Goal: Task Accomplishment & Management: Manage account settings

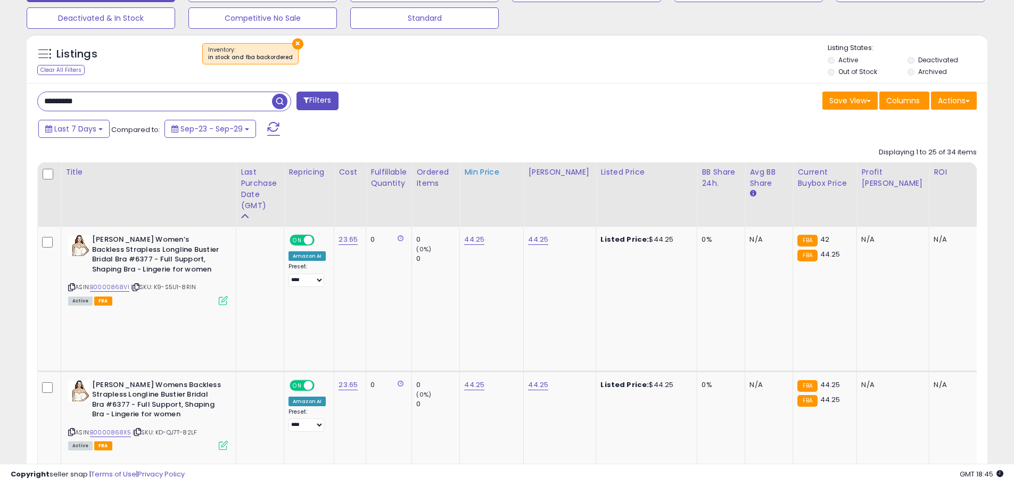
scroll to position [356, 0]
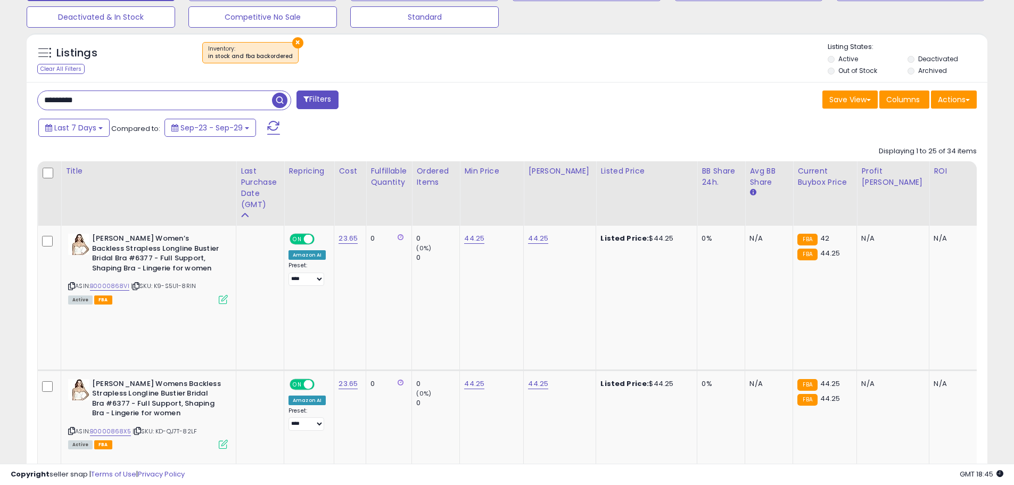
drag, startPoint x: 251, startPoint y: 187, endPoint x: 439, endPoint y: 160, distance: 189.4
click at [251, 187] on div "Last Purchase Date (GMT)" at bounding box center [260, 188] width 39 height 45
click at [248, 183] on div "Last Purchase Date (GMT)" at bounding box center [260, 188] width 39 height 45
click at [222, 96] on input "*********" at bounding box center [155, 100] width 234 height 19
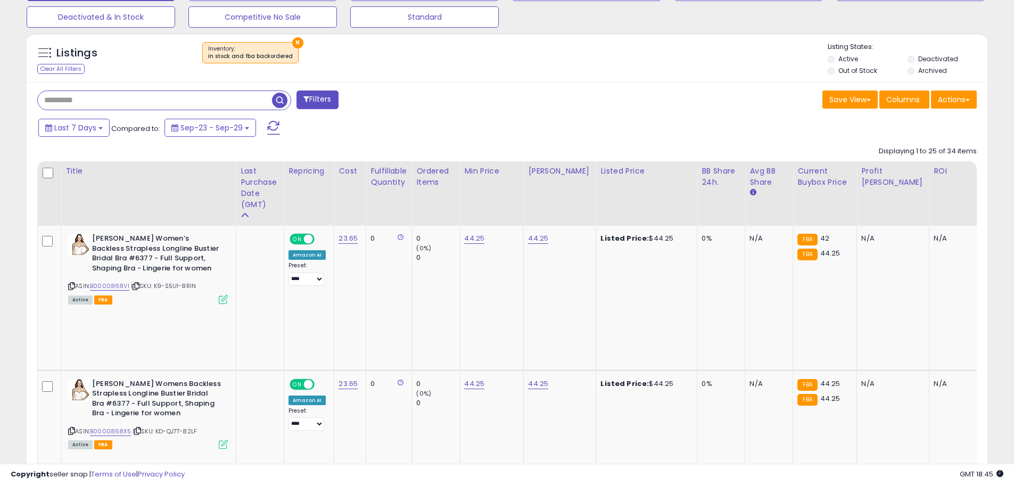
click at [418, 126] on div "Last 7 Days Compared to: Sep-23 - Sep-29" at bounding box center [388, 129] width 705 height 24
click at [286, 105] on span "button" at bounding box center [279, 100] width 15 height 15
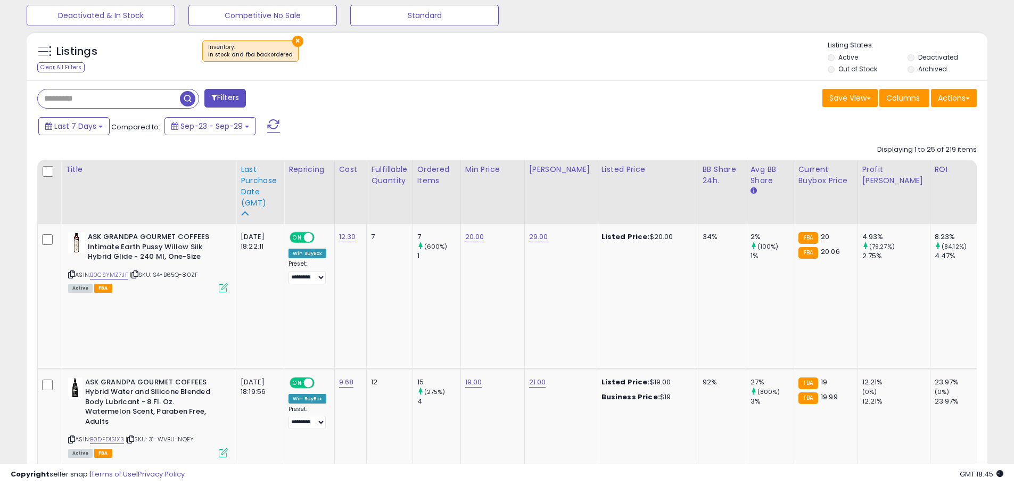
scroll to position [218, 557]
click at [252, 193] on div "Last Purchase Date (GMT)" at bounding box center [260, 186] width 39 height 45
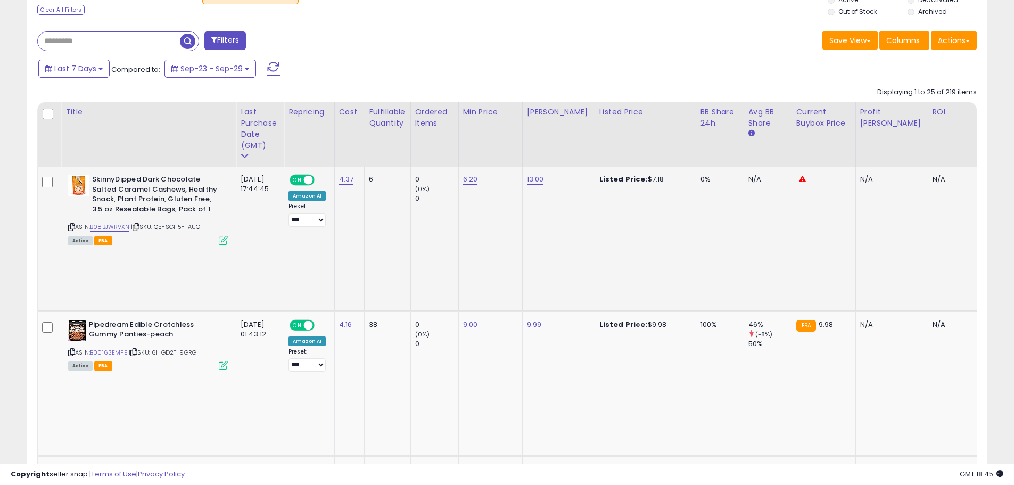
scroll to position [411, 0]
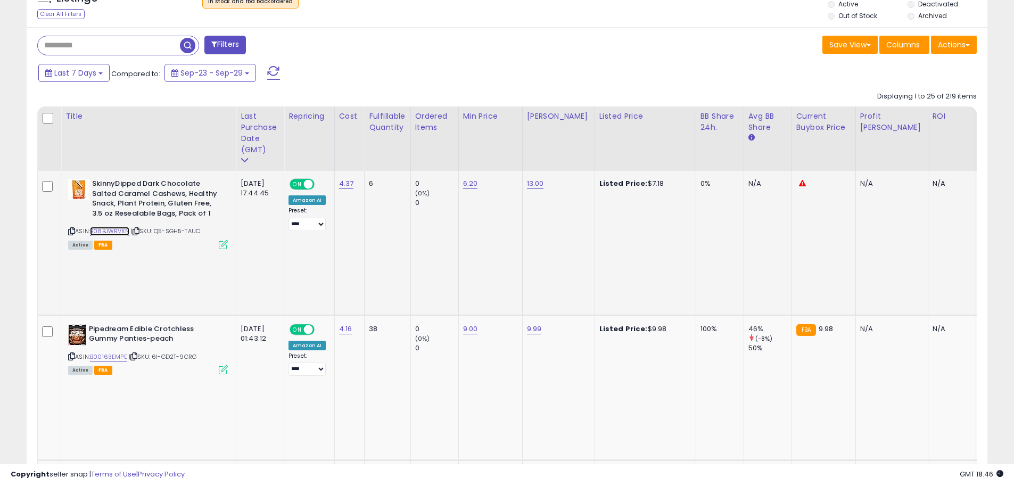
click at [115, 230] on link "B08BJWRVXN" at bounding box center [109, 231] width 39 height 9
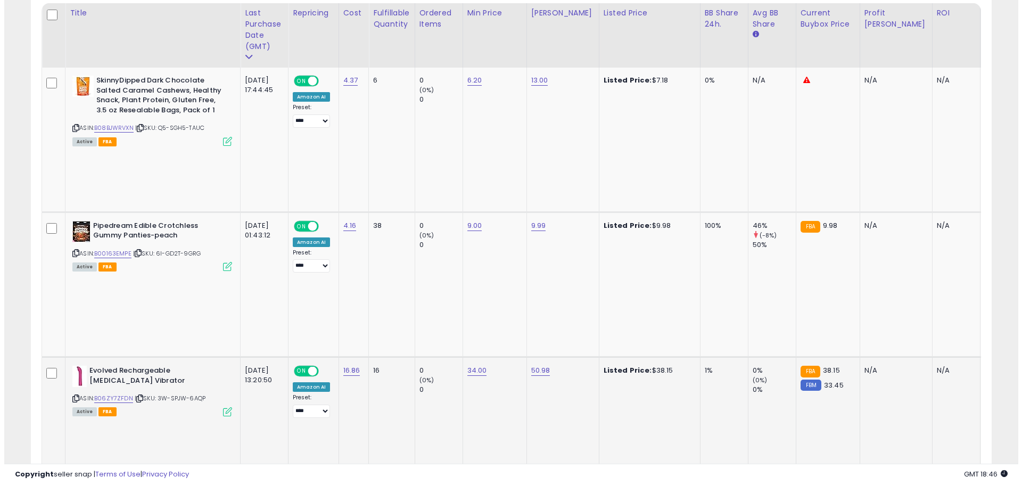
scroll to position [517, 0]
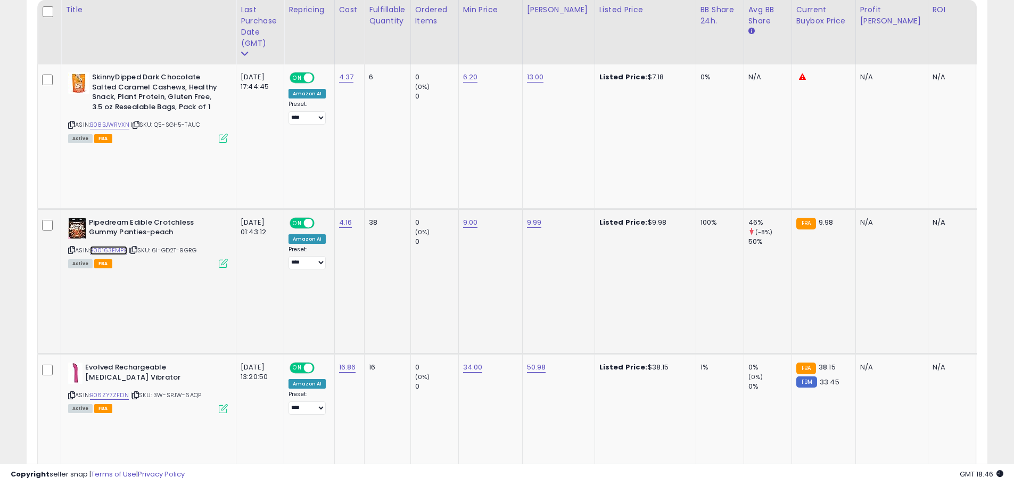
click at [105, 246] on link "B00163EMPE" at bounding box center [108, 250] width 37 height 9
click at [114, 391] on link "B06ZY7ZFDN" at bounding box center [109, 395] width 39 height 9
click at [221, 404] on icon at bounding box center [223, 408] width 9 height 9
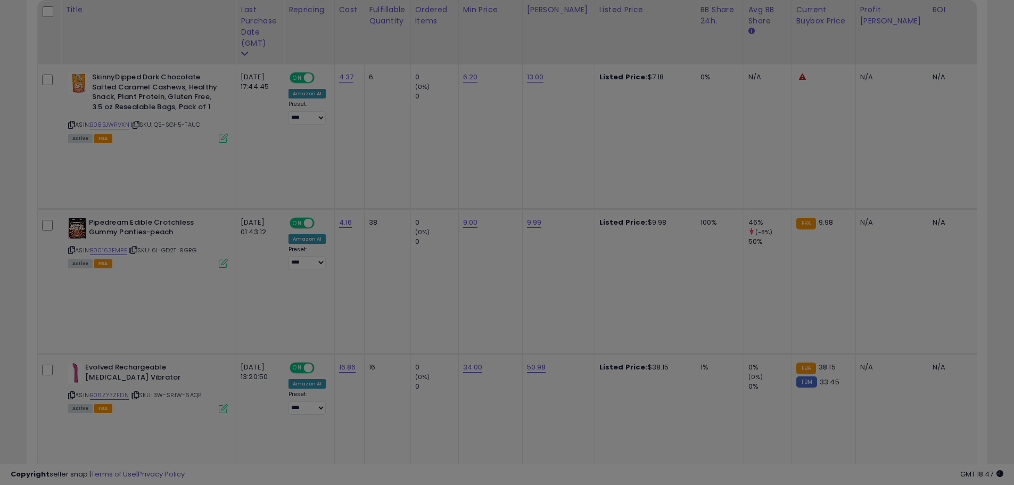
scroll to position [218, 562]
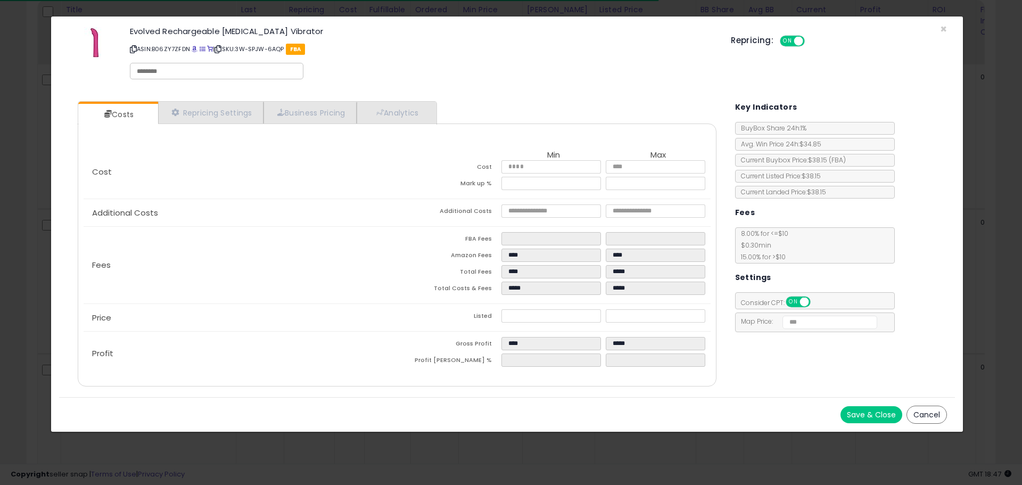
click at [921, 412] on button "Cancel" at bounding box center [927, 415] width 40 height 18
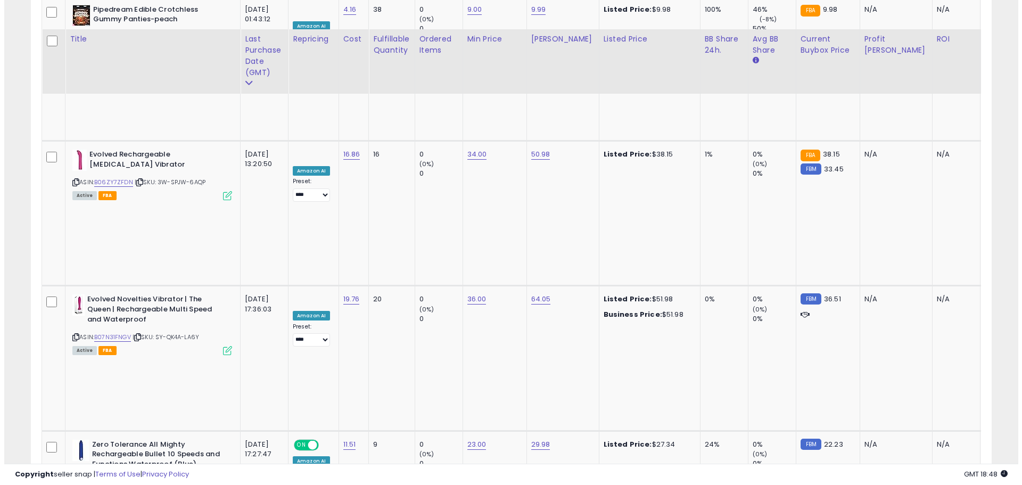
scroll to position [783, 0]
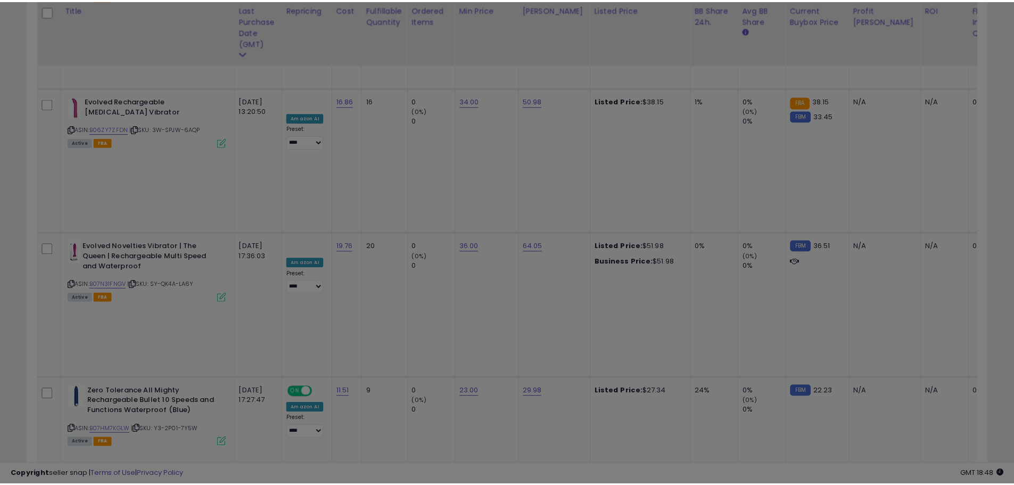
scroll to position [218, 562]
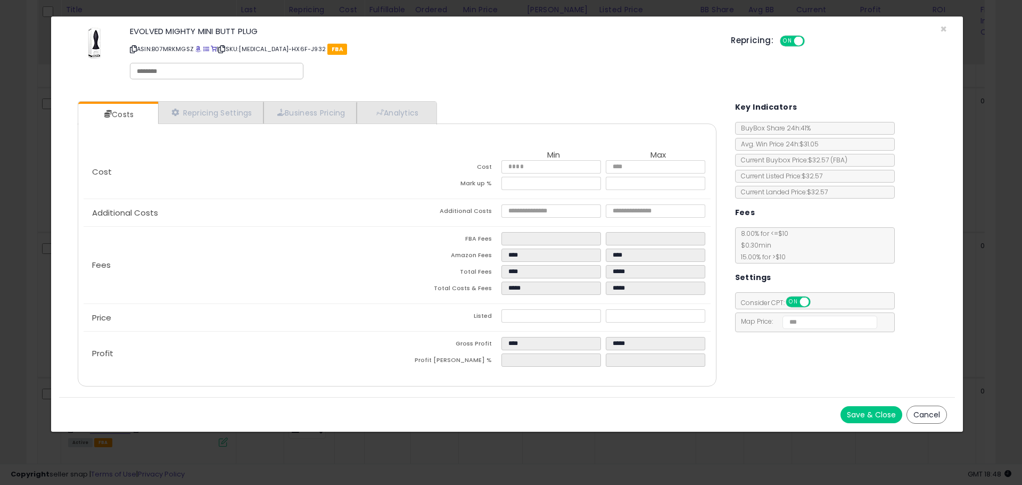
click at [935, 414] on button "Cancel" at bounding box center [927, 415] width 40 height 18
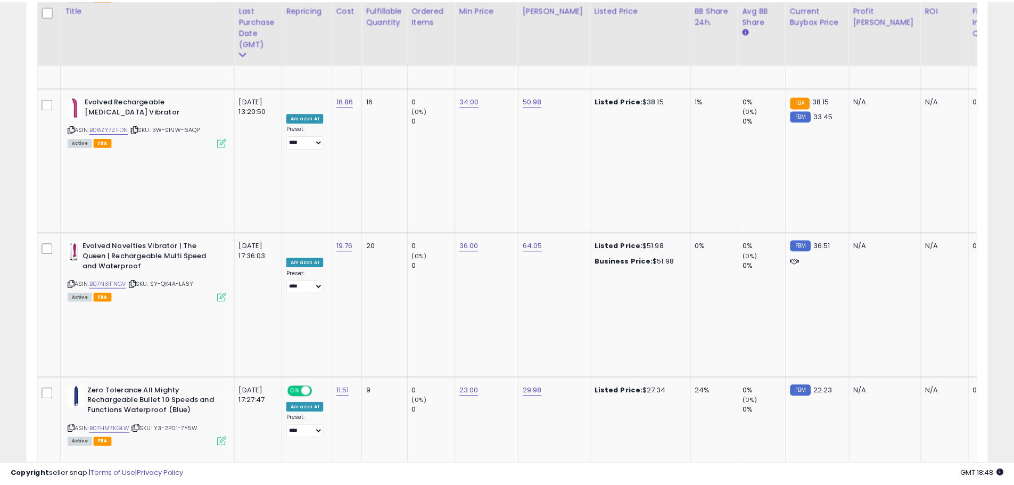
scroll to position [532213, 531873]
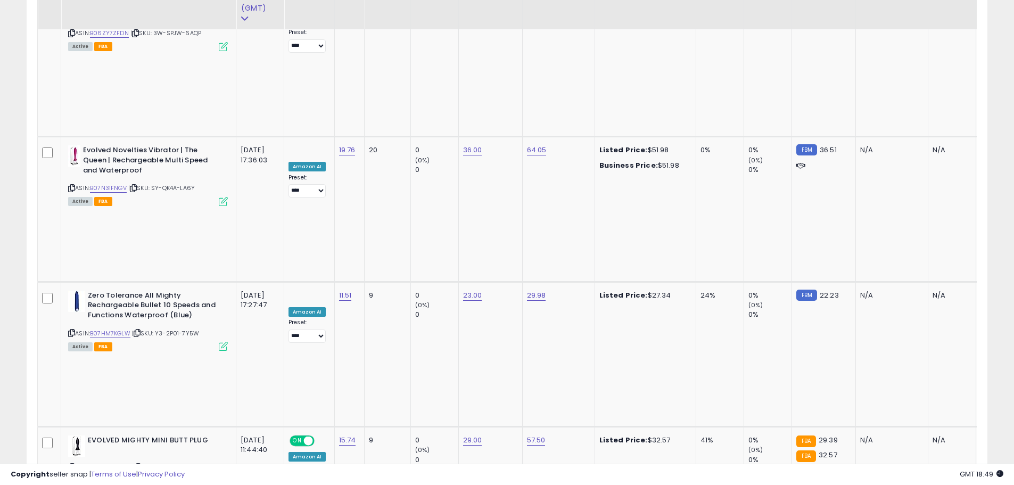
scroll to position [890, 0]
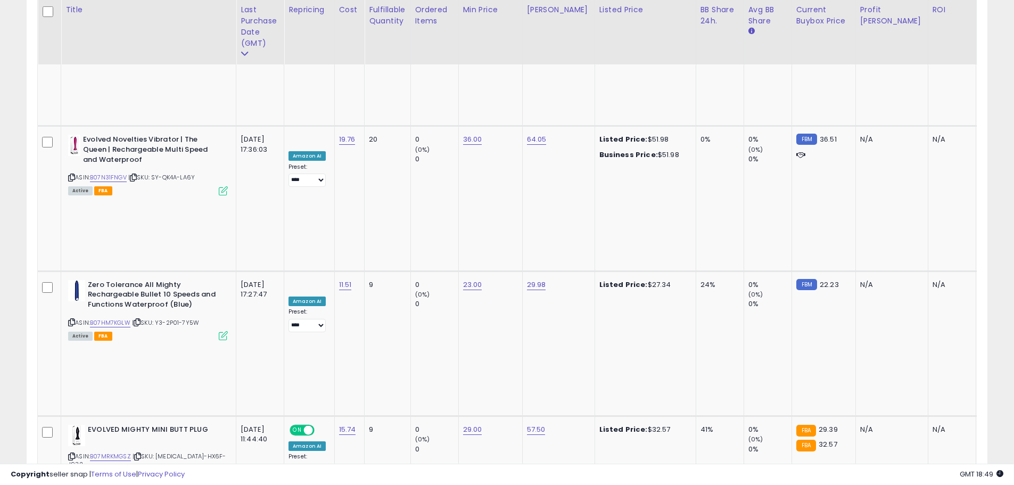
select select "**********"
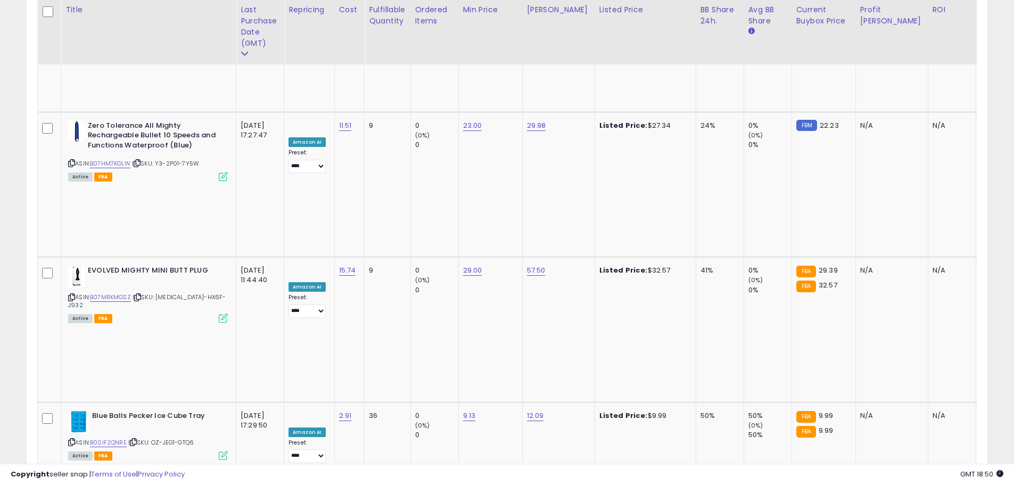
scroll to position [1049, 0]
drag, startPoint x: 100, startPoint y: 163, endPoint x: 109, endPoint y: 159, distance: 9.3
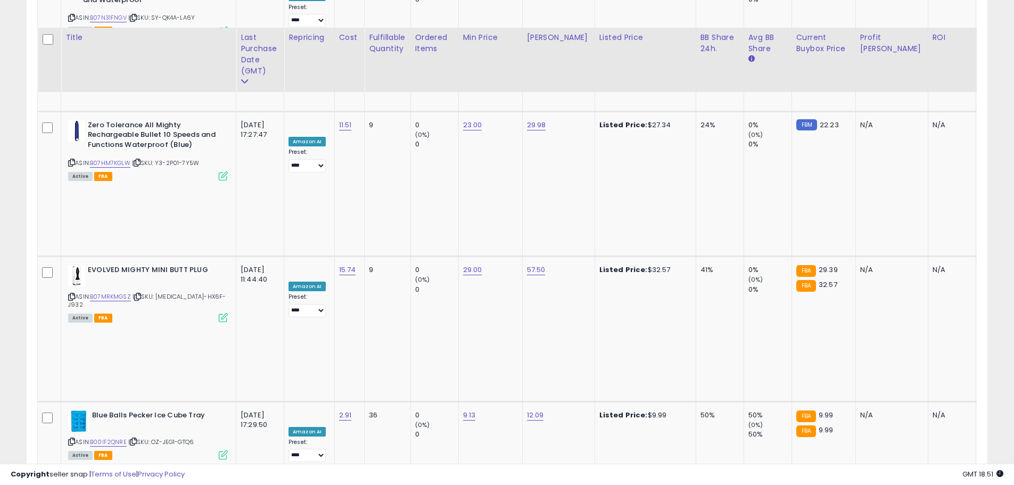
scroll to position [1103, 0]
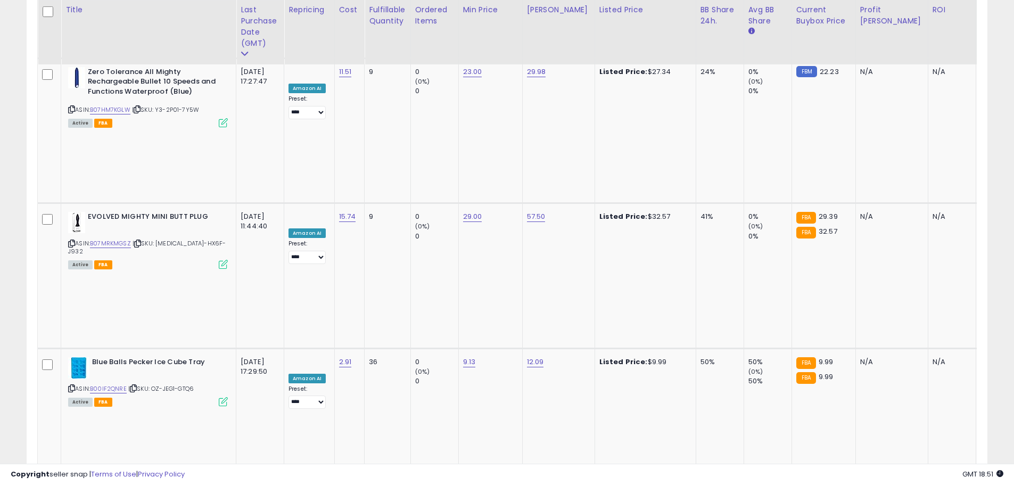
type input "**"
click at [504, 188] on icon "submit" at bounding box center [501, 188] width 6 height 6
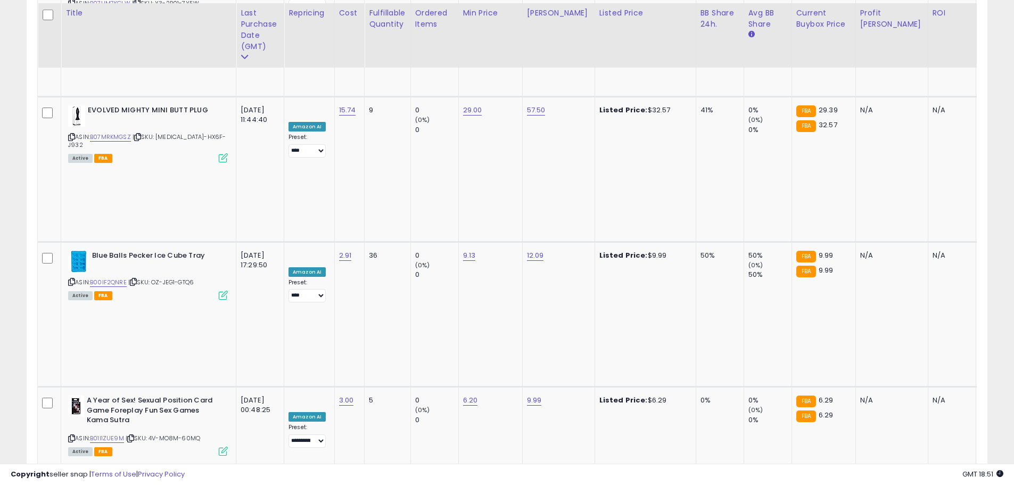
scroll to position [1262, 0]
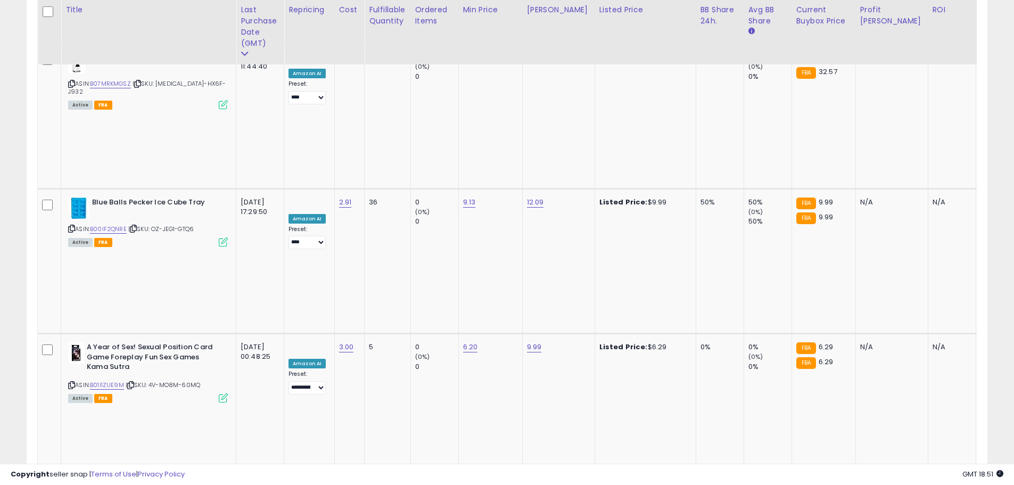
type input "*****"
click at [504, 95] on icon "submit" at bounding box center [501, 96] width 6 height 6
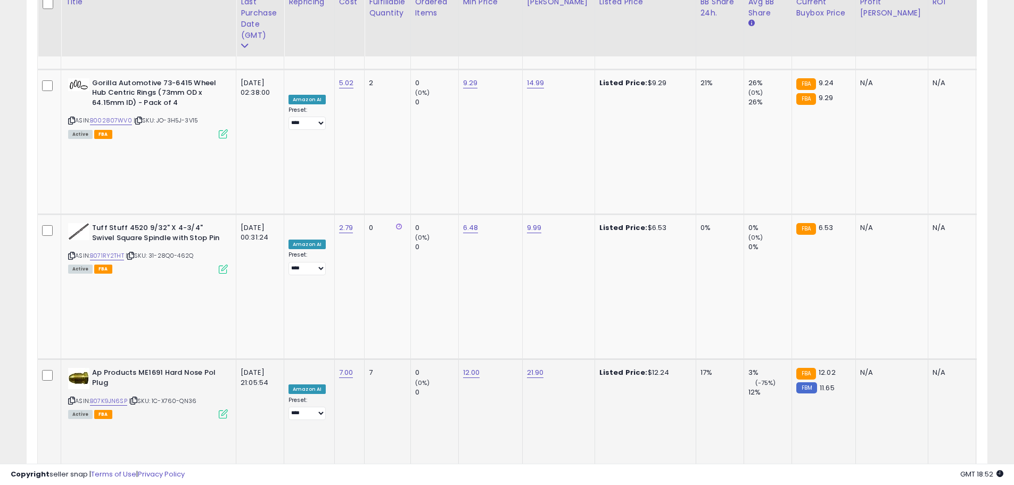
scroll to position [1688, 0]
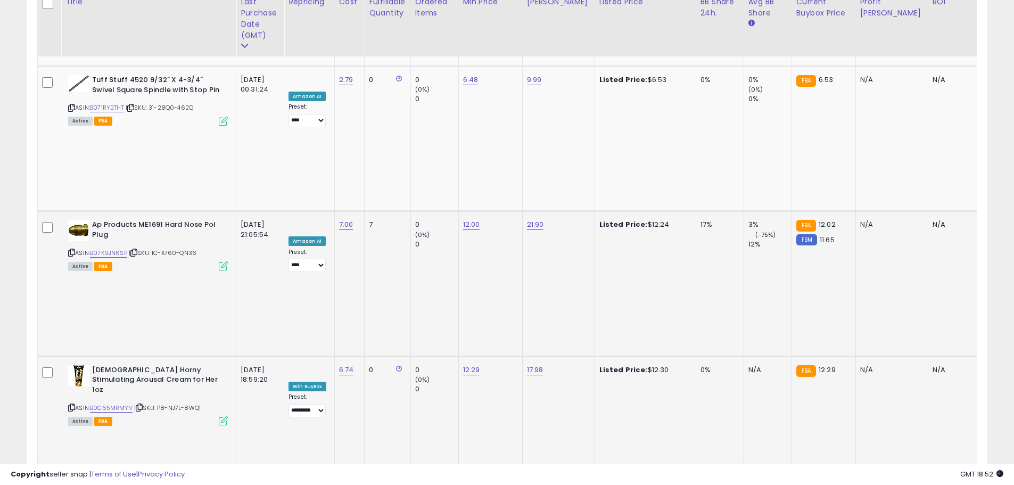
scroll to position [1795, 0]
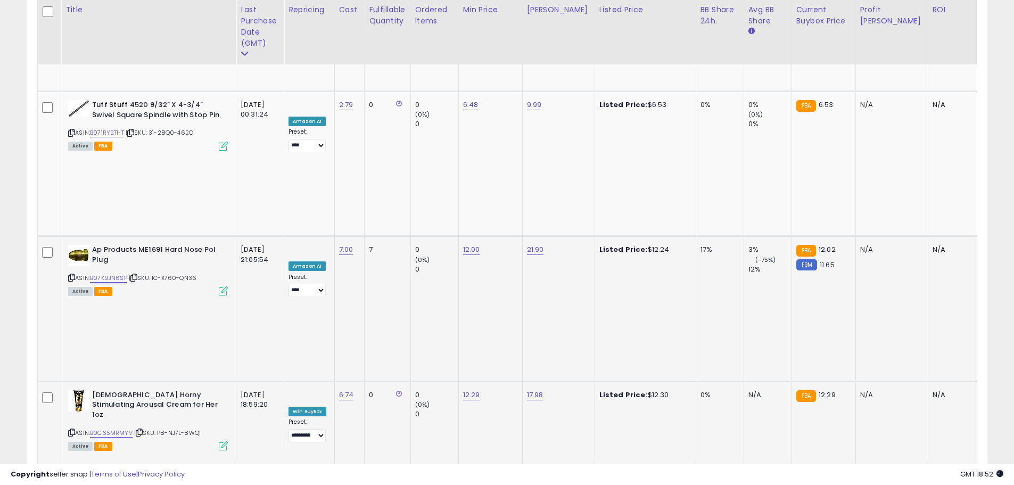
type input "***"
click at [503, 144] on icon "submit" at bounding box center [500, 147] width 6 height 6
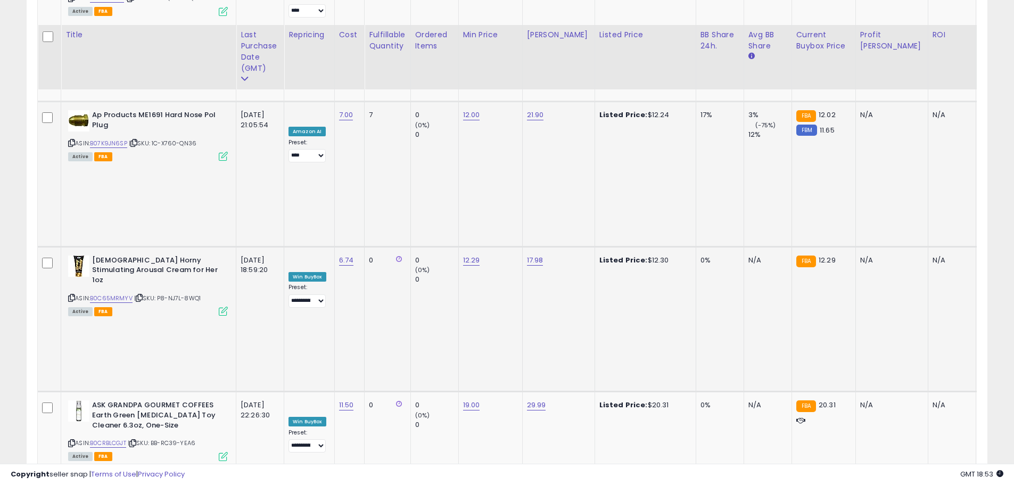
scroll to position [1955, 0]
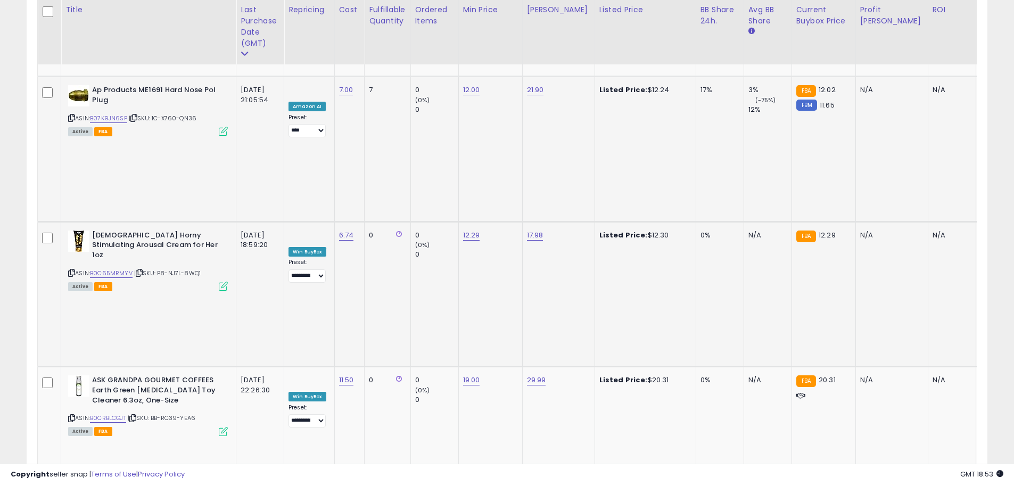
drag, startPoint x: 441, startPoint y: 135, endPoint x: 427, endPoint y: 130, distance: 14.8
click at [395, 132] on input "*****" at bounding box center [440, 131] width 95 height 18
type input "*****"
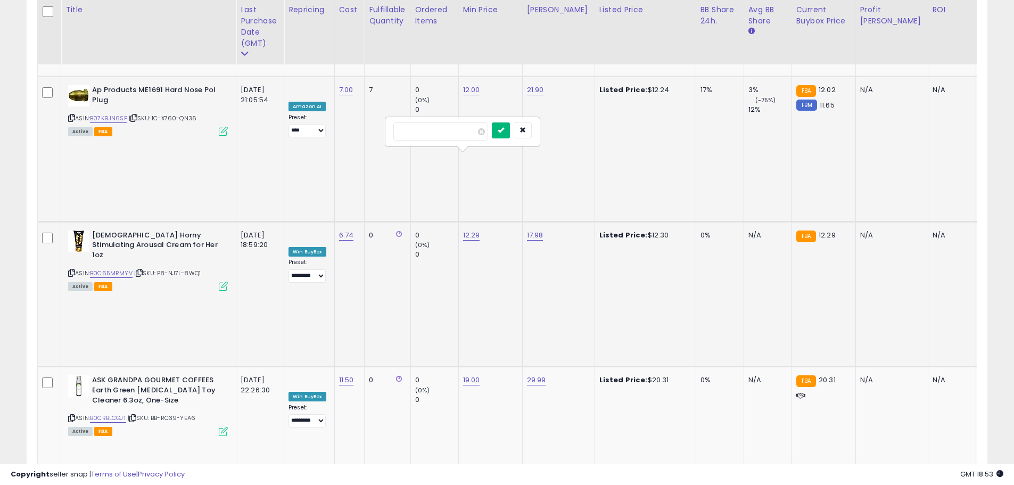
click at [510, 133] on button "submit" at bounding box center [501, 130] width 18 height 16
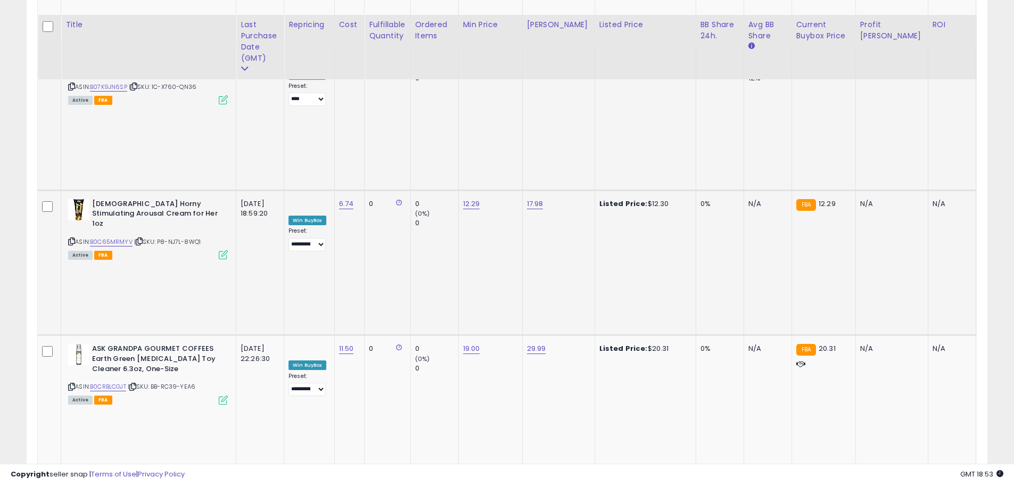
scroll to position [2001, 0]
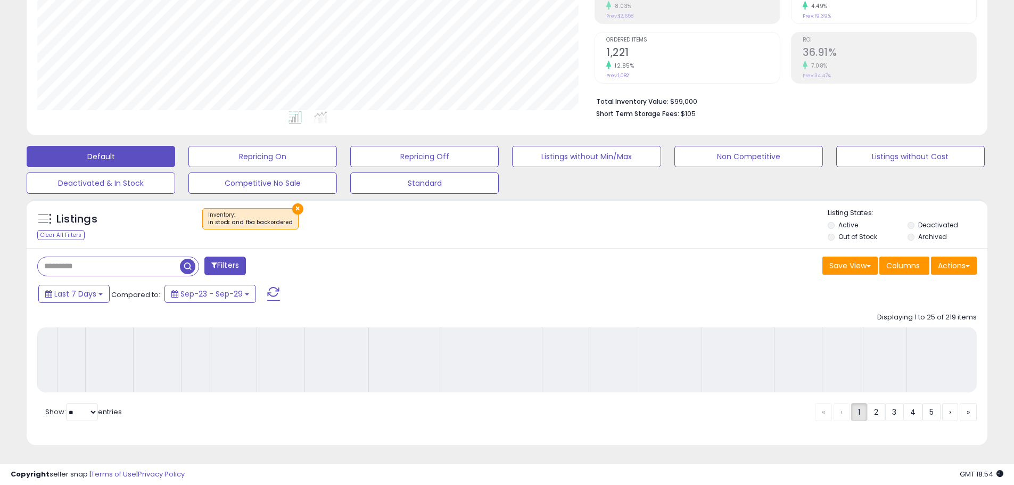
scroll to position [198, 0]
